Goal: Task Accomplishment & Management: Manage account settings

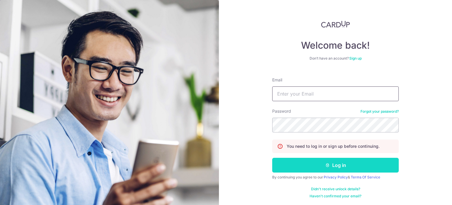
type input "[EMAIL_ADDRESS][DOMAIN_NAME]"
click at [346, 160] on button "Log in" at bounding box center [335, 164] width 127 height 15
